Goal: Task Accomplishment & Management: Use online tool/utility

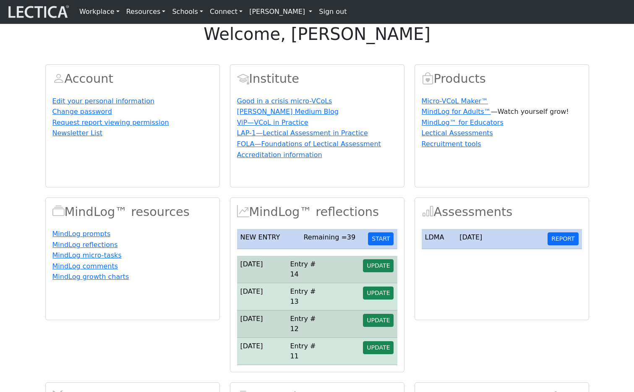
click at [412, 217] on div "Account Edit your personal information Change password Request report viewing p…" at bounding box center [317, 279] width 554 height 451
click at [381, 245] on button "START" at bounding box center [381, 238] width 26 height 13
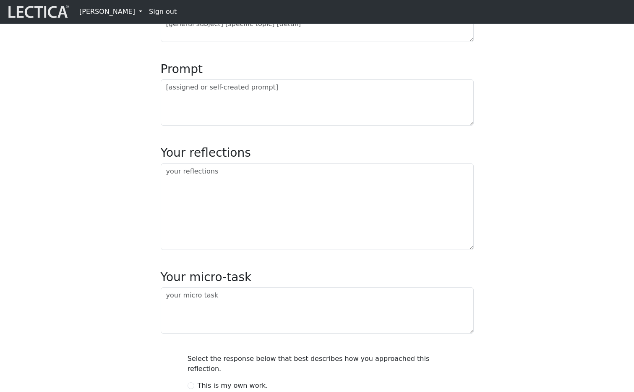
scroll to position [24, 0]
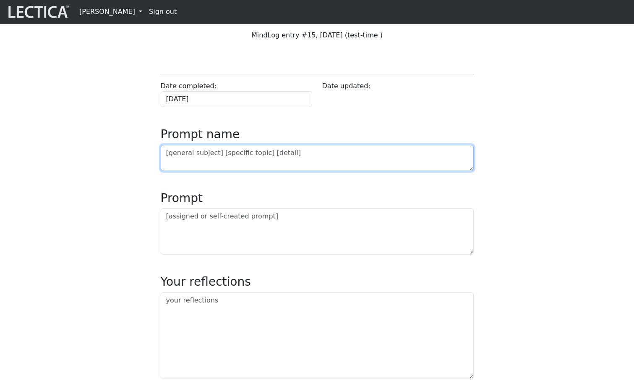
click at [191, 171] on textarea at bounding box center [317, 158] width 313 height 26
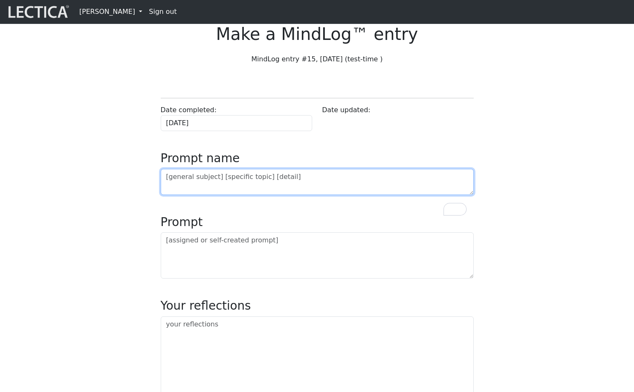
scroll to position [2, 0]
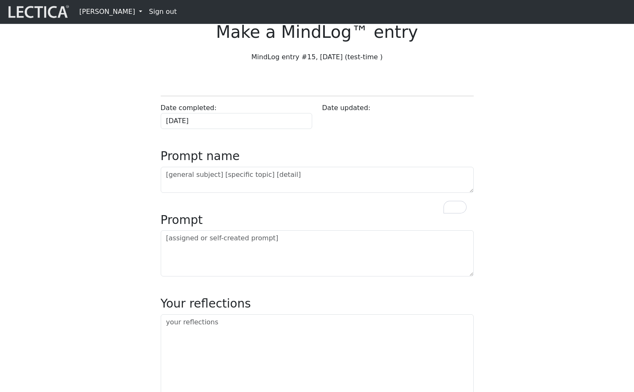
click at [122, 16] on link "[PERSON_NAME]" at bounding box center [111, 11] width 70 height 17
click at [123, 50] on link "Stop impersonate" at bounding box center [118, 47] width 69 height 10
